Goal: Navigation & Orientation: Find specific page/section

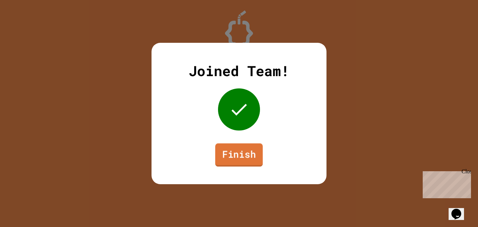
click at [236, 152] on link "Finish" at bounding box center [239, 154] width 48 height 23
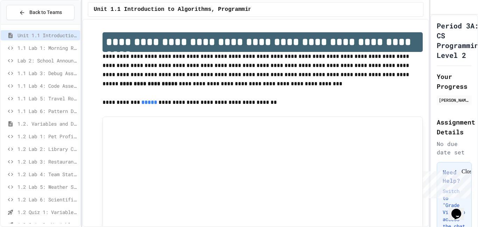
scroll to position [24, 0]
